Goal: Task Accomplishment & Management: Complete application form

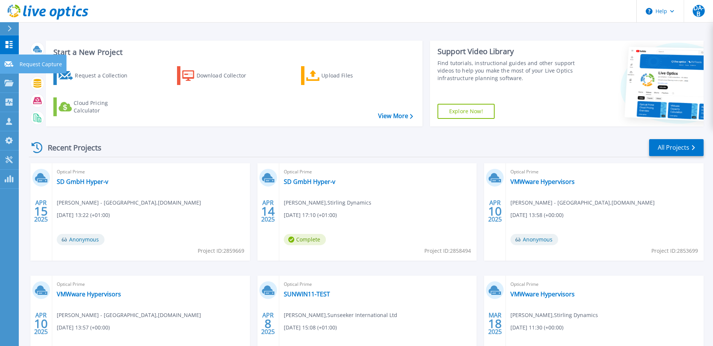
click at [7, 62] on icon at bounding box center [9, 64] width 9 height 6
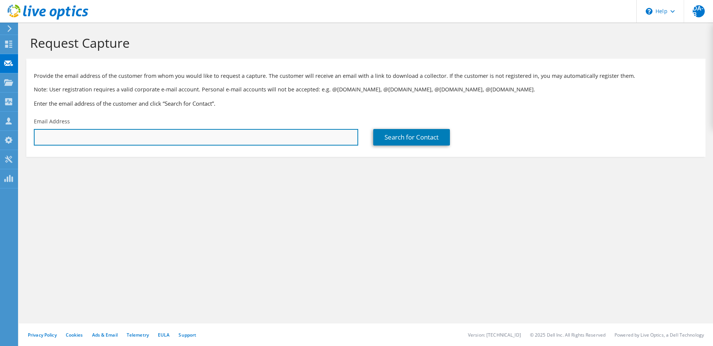
paste input "rory.oakley@newbury.co.uk"
type input "Rory.Oakley@newbury.co.uk"
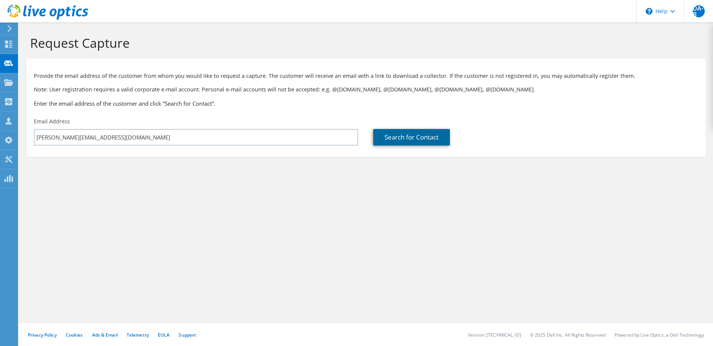
click at [384, 139] on link "Search for Contact" at bounding box center [411, 137] width 77 height 17
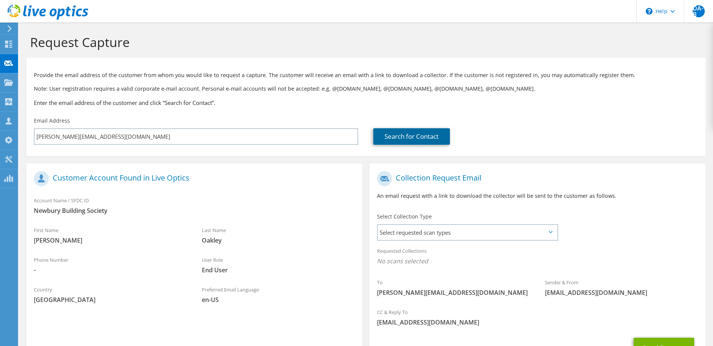
scroll to position [65, 0]
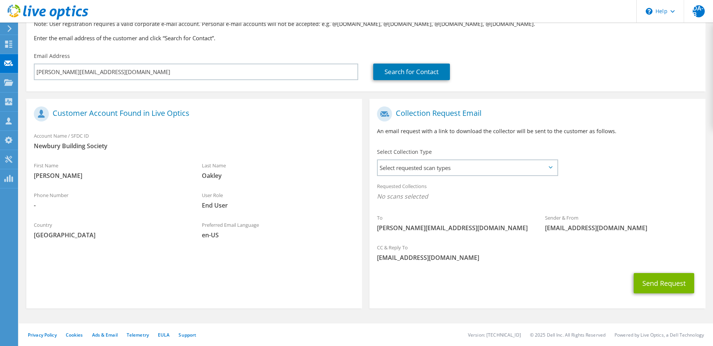
click at [438, 156] on div "Select Collection Type Select requested scan types Server Virtualization Optica…" at bounding box center [467, 161] width 181 height 26
click at [443, 172] on span "Select requested scan types" at bounding box center [467, 167] width 179 height 15
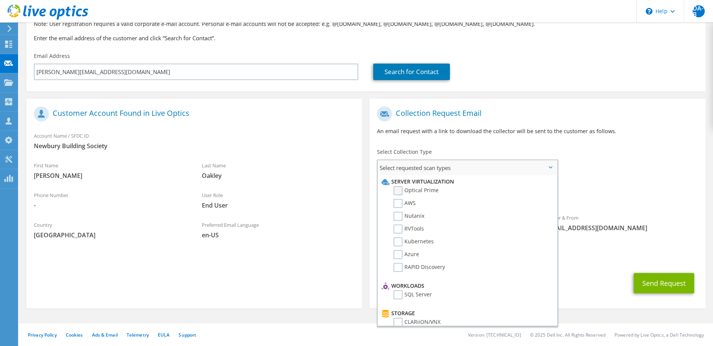
click at [409, 191] on label "Optical Prime" at bounding box center [415, 190] width 45 height 9
click at [0, 0] on input "Optical Prime" at bounding box center [0, 0] width 0 height 0
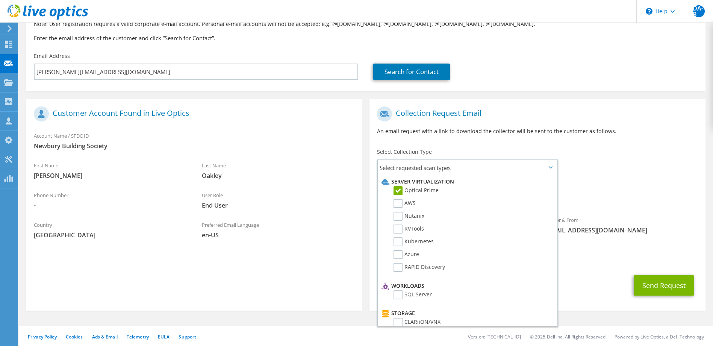
click at [620, 226] on span "[EMAIL_ADDRESS][DOMAIN_NAME]" at bounding box center [621, 230] width 153 height 8
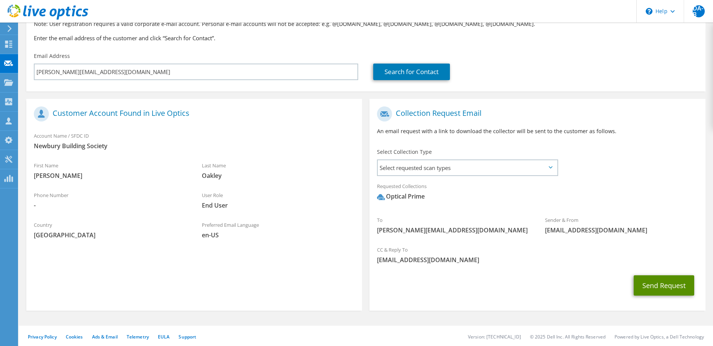
click at [658, 289] on button "Send Request" at bounding box center [664, 285] width 61 height 20
